Goal: Entertainment & Leisure: Consume media (video, audio)

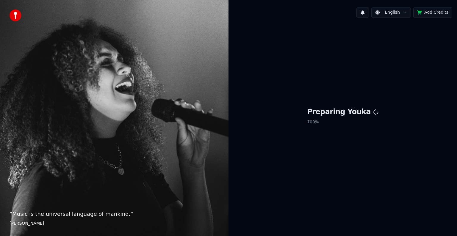
click at [255, 71] on div "Preparing Youka 100 %" at bounding box center [343, 118] width 229 height 190
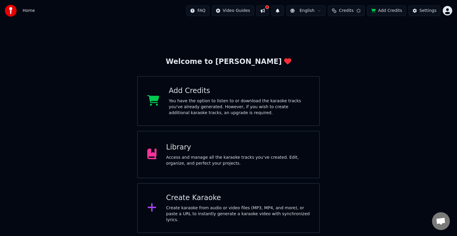
click at [314, 132] on div "Library Access and manage all the karaoke tracks you’ve created. Edit, organize…" at bounding box center [228, 155] width 183 height 48
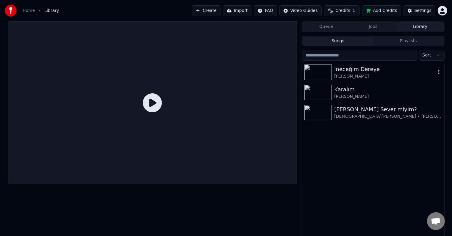
click at [324, 78] on img at bounding box center [317, 72] width 27 height 15
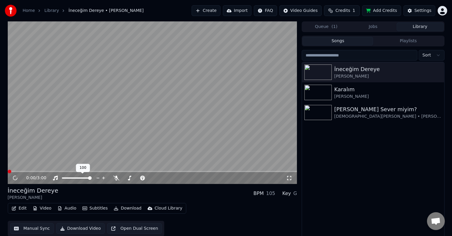
click at [62, 179] on span at bounding box center [77, 178] width 30 height 1
click at [78, 179] on span at bounding box center [77, 178] width 4 height 4
click at [74, 180] on span at bounding box center [74, 178] width 4 height 4
click at [146, 179] on span at bounding box center [141, 178] width 10 height 1
click at [146, 179] on span at bounding box center [147, 178] width 4 height 4
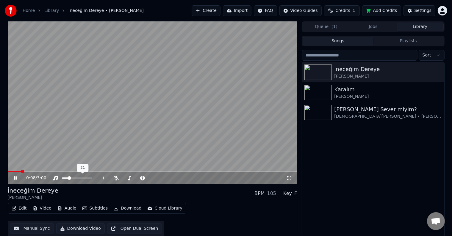
click at [68, 179] on span at bounding box center [70, 178] width 4 height 4
click at [68, 178] on span at bounding box center [69, 178] width 4 height 4
click at [288, 178] on icon at bounding box center [289, 178] width 6 height 5
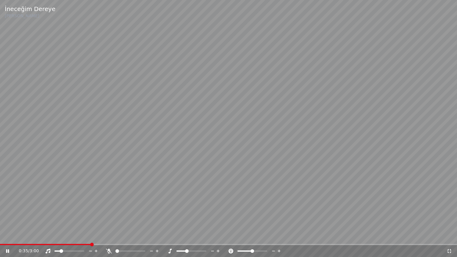
click at [77, 236] on div at bounding box center [75, 251] width 48 height 6
click at [54, 236] on span at bounding box center [69, 251] width 30 height 1
click at [60, 236] on span at bounding box center [69, 251] width 30 height 1
click at [68, 236] on span at bounding box center [61, 251] width 14 height 1
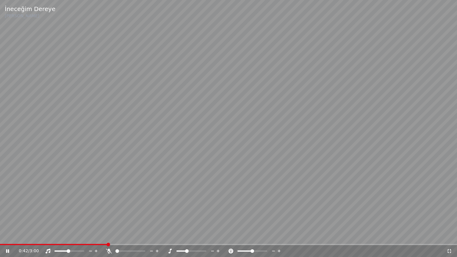
click at [90, 236] on span at bounding box center [53, 244] width 107 height 1
click at [119, 236] on span at bounding box center [117, 251] width 4 height 4
click at [54, 236] on span at bounding box center [56, 251] width 4 height 4
click at [124, 236] on span at bounding box center [125, 251] width 4 height 4
click at [54, 236] on span at bounding box center [69, 251] width 30 height 1
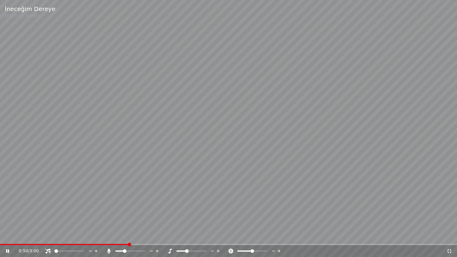
click at [208, 176] on video at bounding box center [228, 128] width 457 height 257
click at [250, 153] on video at bounding box center [228, 128] width 457 height 257
click at [124, 236] on span at bounding box center [125, 251] width 4 height 4
click at [123, 236] on span at bounding box center [125, 251] width 4 height 4
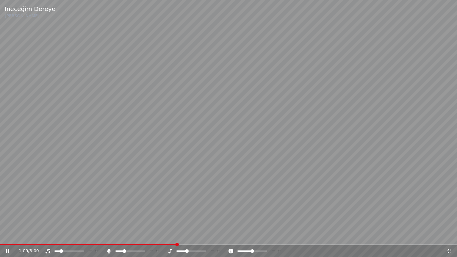
click at [219, 236] on icon at bounding box center [218, 251] width 6 height 6
click at [54, 236] on span at bounding box center [56, 251] width 4 height 4
click at [120, 236] on span at bounding box center [121, 251] width 4 height 4
click at [121, 236] on span at bounding box center [123, 251] width 4 height 4
click at [65, 236] on div at bounding box center [75, 251] width 48 height 6
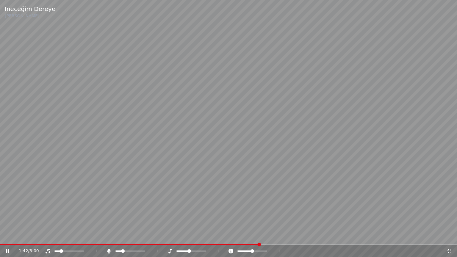
click at [60, 236] on span at bounding box center [57, 251] width 6 height 1
click at [194, 236] on span at bounding box center [191, 251] width 30 height 1
click at [196, 236] on span at bounding box center [191, 251] width 30 height 1
click at [195, 236] on span at bounding box center [194, 251] width 4 height 4
click at [54, 236] on span at bounding box center [58, 251] width 8 height 1
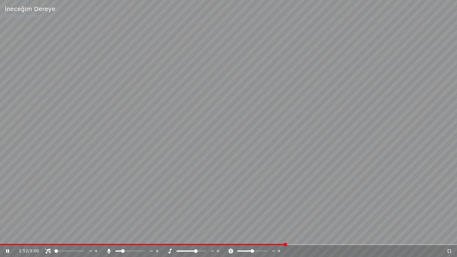
click at [48, 236] on icon at bounding box center [48, 251] width 6 height 5
drag, startPoint x: 57, startPoint y: 252, endPoint x: 54, endPoint y: 252, distance: 3.3
click at [54, 236] on div at bounding box center [75, 251] width 48 height 6
click at [53, 236] on div at bounding box center [75, 251] width 48 height 6
click at [54, 236] on span at bounding box center [54, 251] width 1 height 1
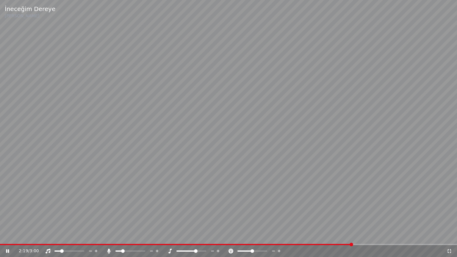
click at [61, 236] on span at bounding box center [62, 251] width 4 height 4
click at [450, 236] on icon at bounding box center [449, 251] width 6 height 5
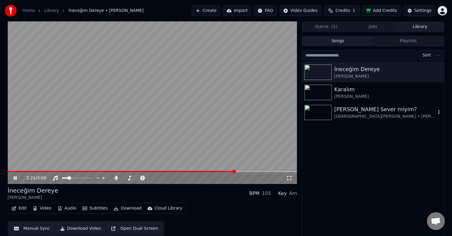
click at [323, 113] on img at bounding box center [317, 112] width 27 height 15
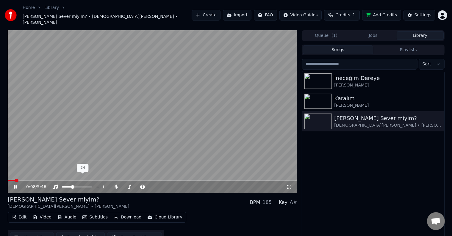
click at [72, 187] on span at bounding box center [77, 187] width 30 height 1
click at [71, 185] on span at bounding box center [73, 187] width 4 height 4
click at [70, 185] on span at bounding box center [72, 187] width 4 height 4
click at [288, 185] on icon at bounding box center [289, 187] width 6 height 5
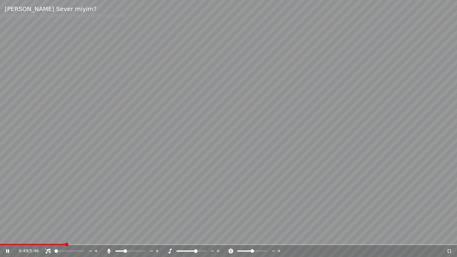
click at [124, 236] on span at bounding box center [125, 251] width 4 height 4
click at [128, 236] on span at bounding box center [130, 251] width 30 height 1
click at [450, 236] on icon at bounding box center [449, 251] width 6 height 5
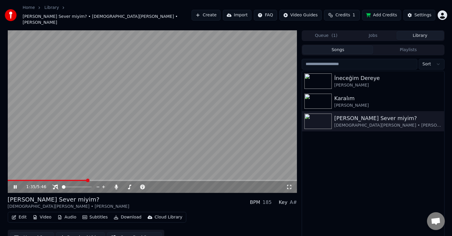
click at [293, 184] on div "1:35 / 5:46" at bounding box center [153, 187] width 290 height 12
click at [293, 184] on div "1:35 / 5:46" at bounding box center [152, 187] width 285 height 6
click at [292, 185] on icon at bounding box center [289, 187] width 6 height 5
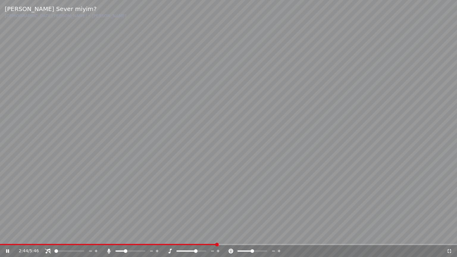
click at [125, 236] on span at bounding box center [126, 251] width 4 height 4
click at [198, 236] on span at bounding box center [196, 251] width 4 height 4
click at [134, 236] on span at bounding box center [134, 251] width 4 height 4
click at [311, 236] on div "3:47 / 5:46" at bounding box center [228, 251] width 457 height 12
click at [318, 236] on span at bounding box center [228, 244] width 457 height 1
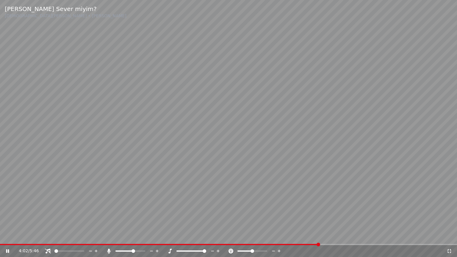
click at [328, 236] on video at bounding box center [228, 128] width 457 height 257
click at [329, 236] on video at bounding box center [228, 128] width 457 height 257
click at [330, 236] on span at bounding box center [228, 244] width 457 height 1
click at [349, 236] on div "4:12 / 5:46" at bounding box center [228, 251] width 457 height 12
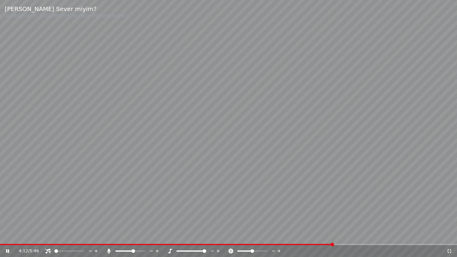
click at [351, 236] on span at bounding box center [228, 244] width 457 height 1
drag, startPoint x: 130, startPoint y: 252, endPoint x: 133, endPoint y: 250, distance: 4.5
click at [132, 236] on div at bounding box center [136, 251] width 48 height 6
click at [128, 236] on span at bounding box center [129, 251] width 4 height 4
click at [390, 192] on video at bounding box center [228, 128] width 457 height 257
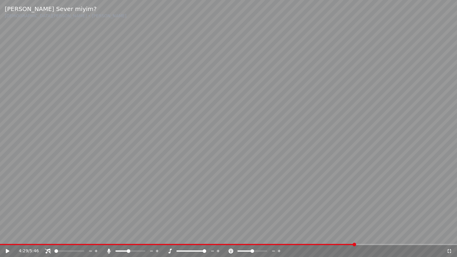
click at [401, 191] on video at bounding box center [228, 128] width 457 height 257
click at [451, 236] on icon at bounding box center [449, 251] width 6 height 5
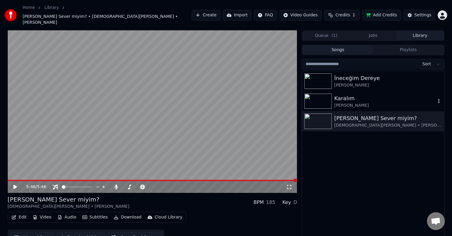
click at [319, 95] on img at bounding box center [317, 101] width 27 height 15
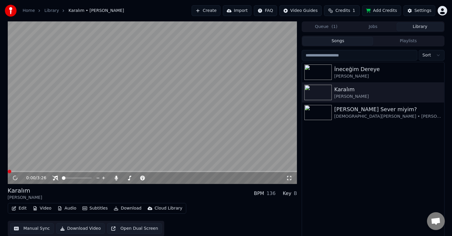
click at [82, 171] on video at bounding box center [153, 102] width 290 height 163
click at [85, 172] on span at bounding box center [153, 171] width 290 height 1
click at [285, 180] on div "0:58 / 3:26" at bounding box center [156, 178] width 260 height 6
click at [288, 179] on icon at bounding box center [289, 178] width 6 height 5
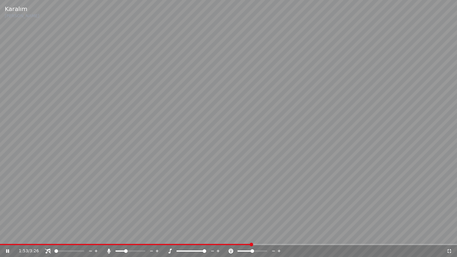
click at [125, 236] on span at bounding box center [120, 251] width 10 height 1
click at [451, 236] on icon at bounding box center [449, 251] width 6 height 5
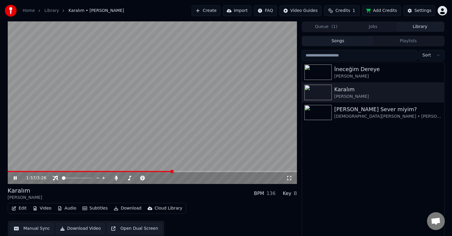
click at [290, 181] on div "1:57 / 3:26" at bounding box center [152, 178] width 285 height 6
click at [288, 178] on icon at bounding box center [289, 178] width 6 height 5
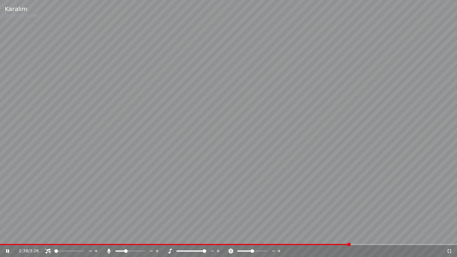
click at [131, 236] on div at bounding box center [136, 251] width 48 height 6
click at [130, 236] on span at bounding box center [130, 251] width 30 height 1
click at [214, 236] on icon at bounding box center [213, 251] width 6 height 6
click at [213, 236] on icon at bounding box center [213, 251] width 6 height 6
click at [127, 236] on span at bounding box center [128, 251] width 4 height 4
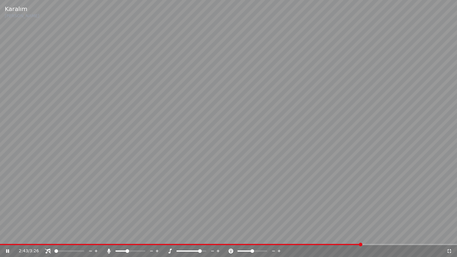
click at [158, 236] on icon at bounding box center [157, 251] width 6 height 6
click at [307, 236] on video at bounding box center [228, 128] width 457 height 257
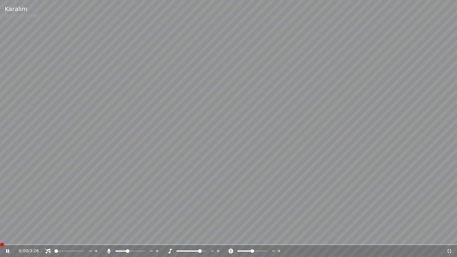
click at [305, 236] on div "Karalım [PERSON_NAME] 0:00 / 3:26" at bounding box center [228, 128] width 457 height 257
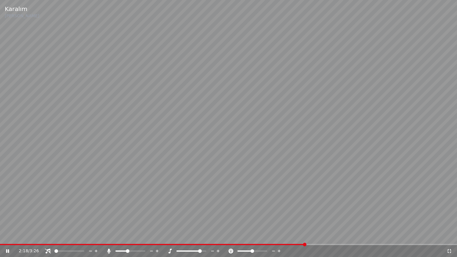
click at [305, 236] on span at bounding box center [228, 244] width 457 height 1
click at [313, 234] on video at bounding box center [228, 128] width 457 height 257
click at [328, 216] on video at bounding box center [228, 128] width 457 height 257
click at [198, 236] on span at bounding box center [200, 251] width 4 height 4
click at [336, 185] on video at bounding box center [228, 128] width 457 height 257
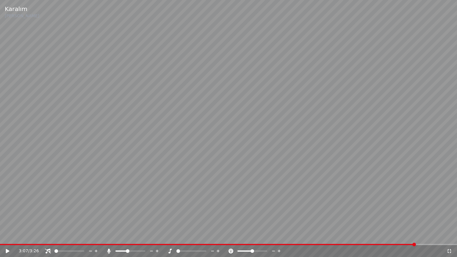
click at [387, 177] on video at bounding box center [228, 128] width 457 height 257
click at [135, 236] on span at bounding box center [134, 251] width 4 height 4
click at [181, 232] on video at bounding box center [228, 128] width 457 height 257
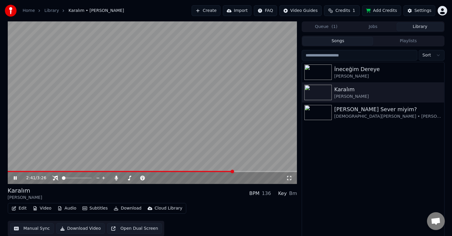
click at [284, 176] on div "2:41 / 3:26" at bounding box center [156, 178] width 260 height 6
click at [62, 178] on span at bounding box center [77, 178] width 30 height 1
drag, startPoint x: 73, startPoint y: 178, endPoint x: 45, endPoint y: 176, distance: 28.6
click at [45, 176] on div "2:49 / 3:26" at bounding box center [156, 178] width 260 height 6
click at [194, 199] on div "Karalım [PERSON_NAME] BPM 136 Key Bm" at bounding box center [153, 194] width 290 height 14
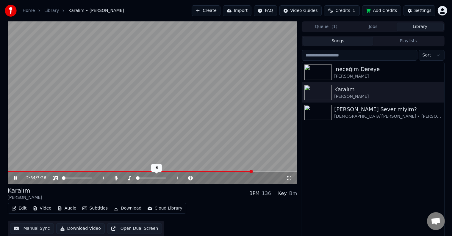
click at [178, 180] on icon at bounding box center [178, 178] width 6 height 6
